Goal: Transaction & Acquisition: Download file/media

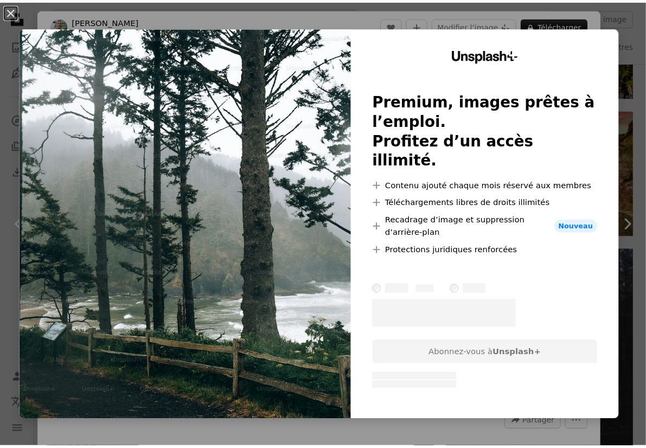
scroll to position [2441, 0]
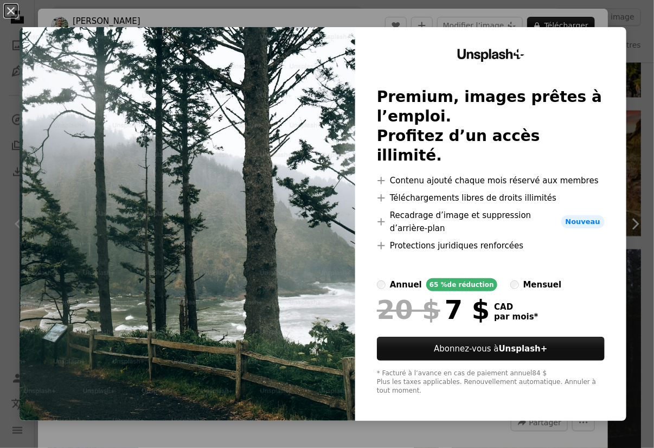
click at [620, 80] on div "An X shape Unsplash+ Premium, images prêtes à l’emploi. Profitez d’un accès ill…" at bounding box center [327, 224] width 654 height 448
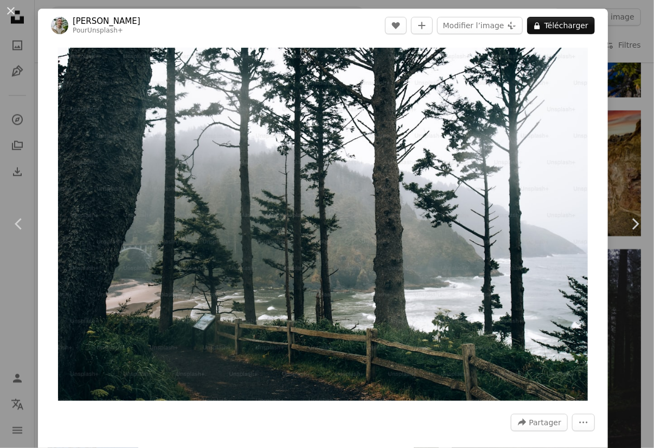
click at [622, 122] on div "An X shape Chevron left Chevron right [PERSON_NAME] Pour Unsplash+ A heart A pl…" at bounding box center [327, 224] width 654 height 448
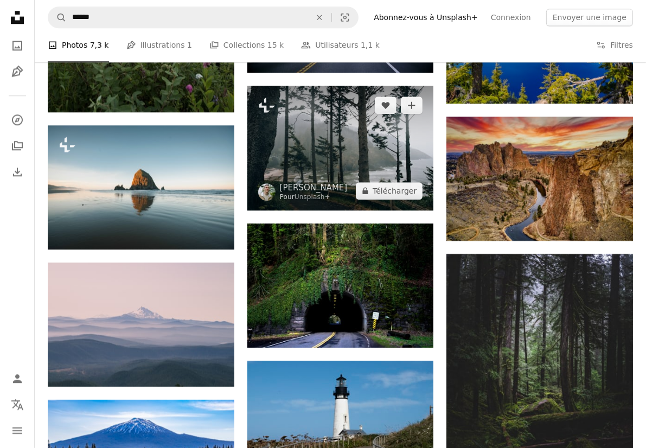
scroll to position [2387, 0]
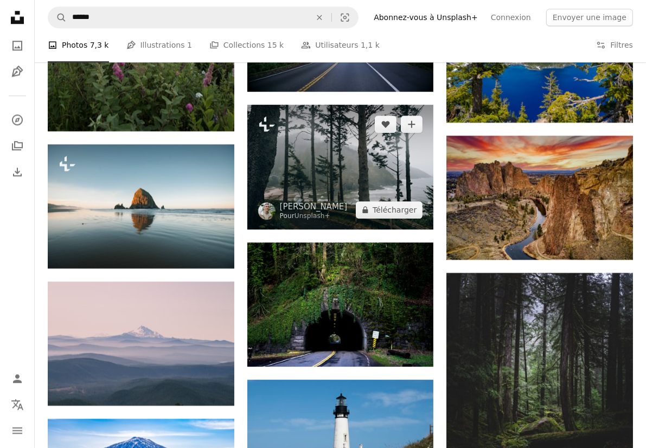
click at [314, 171] on img at bounding box center [340, 167] width 187 height 124
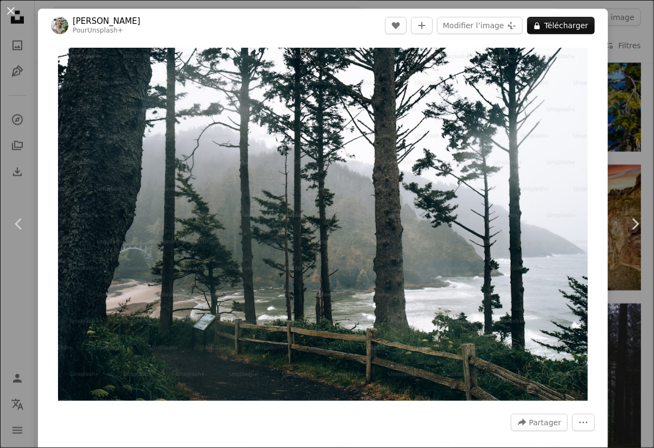
click at [621, 124] on div "An X shape Chevron left Chevron right [PERSON_NAME] Pour Unsplash+ A heart A pl…" at bounding box center [327, 224] width 654 height 448
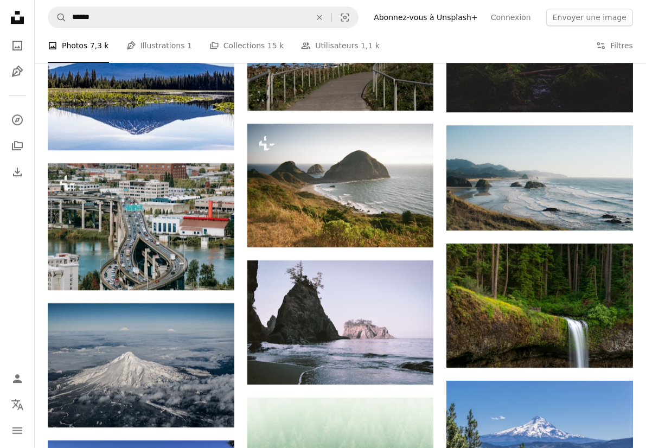
scroll to position [2821, 0]
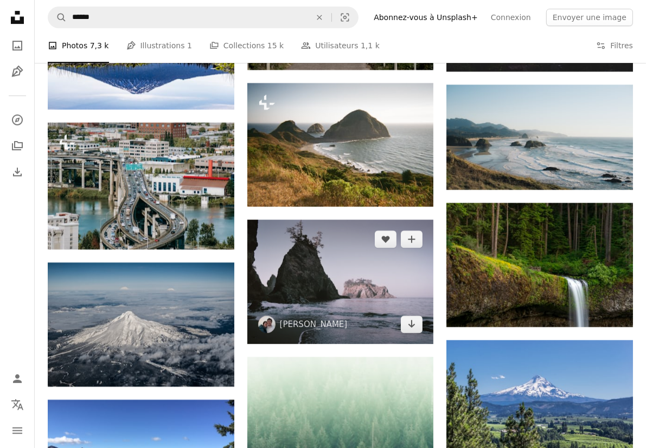
click at [345, 254] on img at bounding box center [340, 282] width 187 height 124
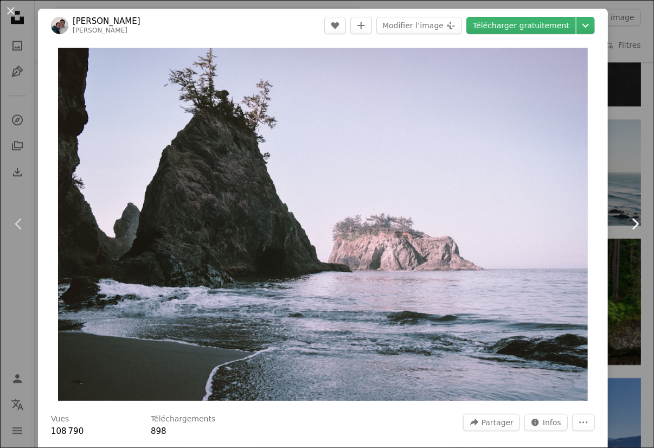
click at [616, 172] on link "Chevron right" at bounding box center [635, 224] width 38 height 104
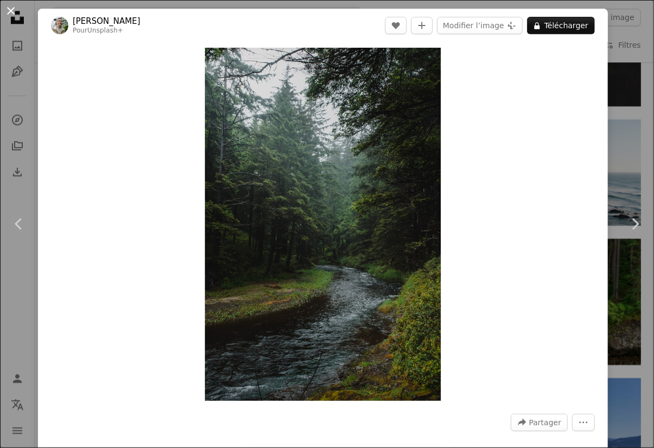
click at [12, 12] on button "An X shape" at bounding box center [10, 10] width 13 height 13
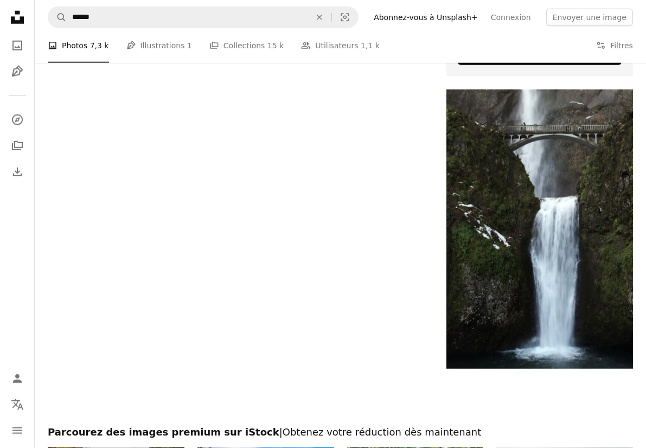
scroll to position [4394, 0]
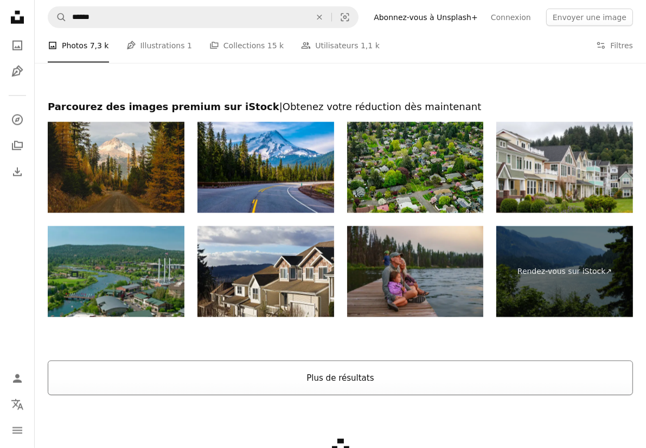
click at [341, 379] on button "Plus de résultats" at bounding box center [340, 378] width 585 height 35
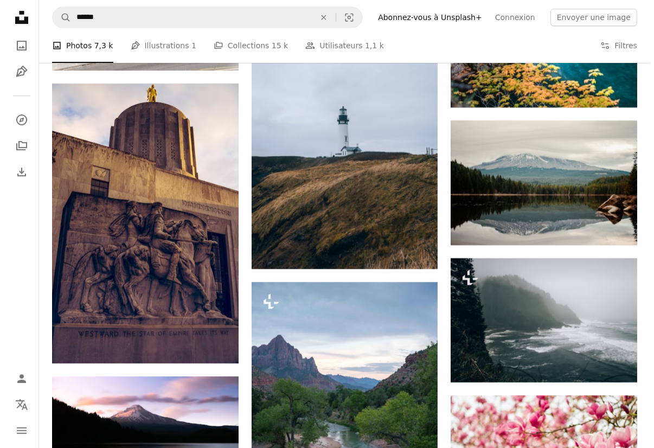
scroll to position [6076, 0]
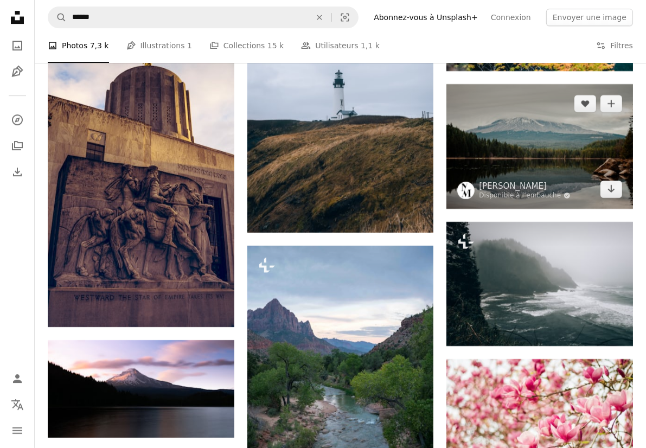
click at [501, 168] on img at bounding box center [539, 146] width 187 height 124
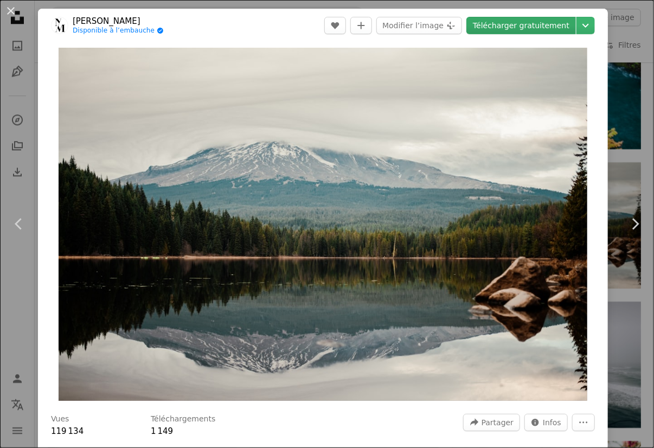
click at [524, 32] on link "Télécharger gratuitement" at bounding box center [522, 25] width 110 height 17
